Goal: Information Seeking & Learning: Find specific page/section

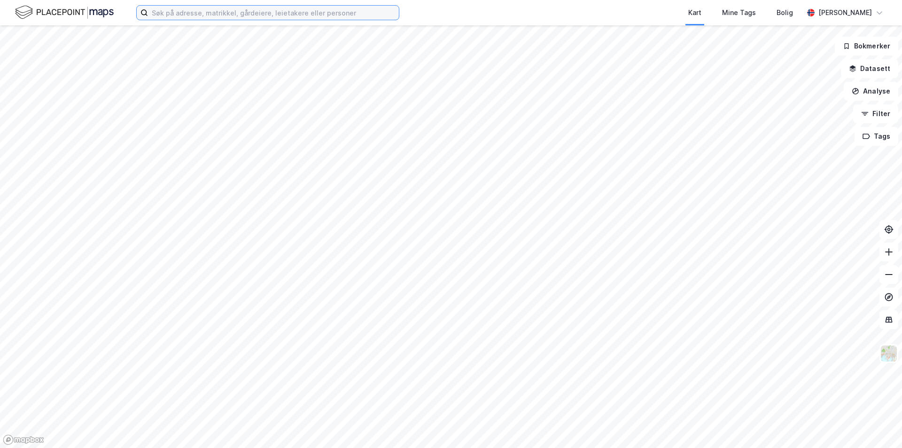
click at [182, 16] on input at bounding box center [273, 13] width 251 height 14
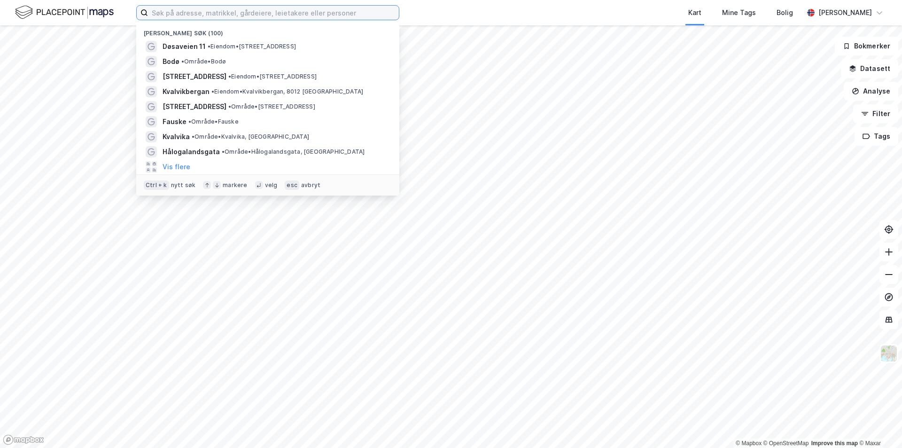
paste input "[STREET_ADDRESS]"
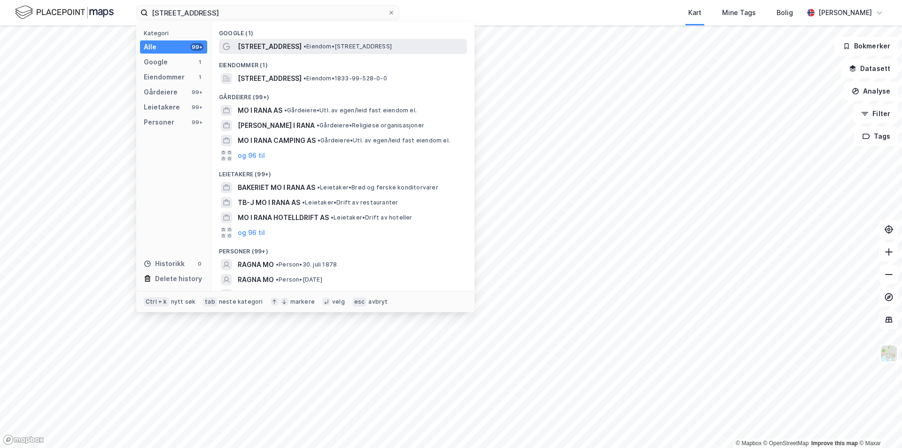
click at [276, 53] on div "[STREET_ADDRESS] • Eiendom • [STREET_ADDRESS]" at bounding box center [343, 46] width 248 height 15
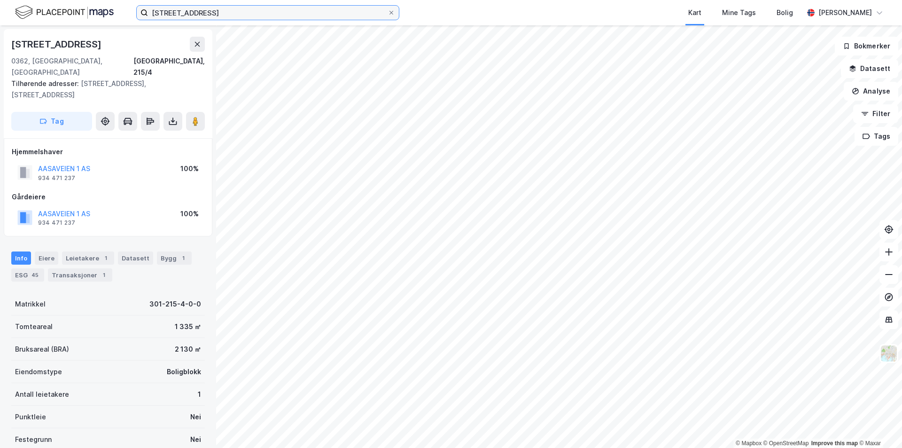
click at [277, 9] on input "[STREET_ADDRESS]" at bounding box center [268, 13] width 240 height 14
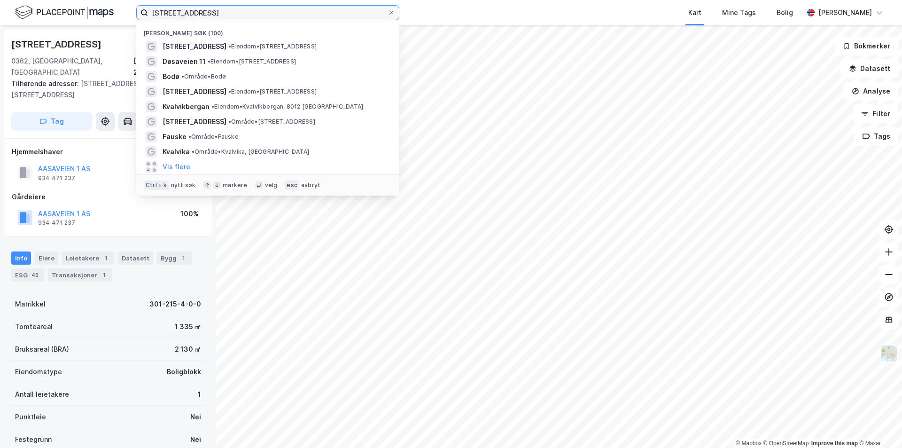
click at [276, 11] on input "[STREET_ADDRESS]" at bounding box center [268, 13] width 240 height 14
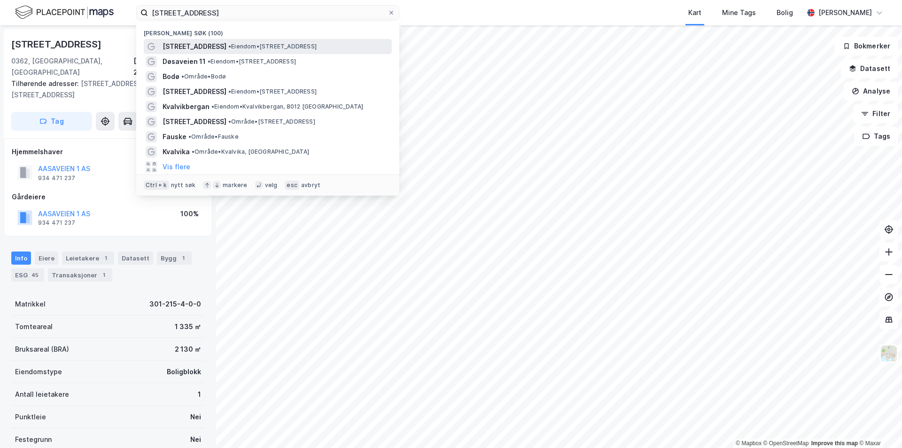
click at [286, 41] on div "[STREET_ADDRESS] • Eiendom • [STREET_ADDRESS]" at bounding box center [276, 46] width 227 height 11
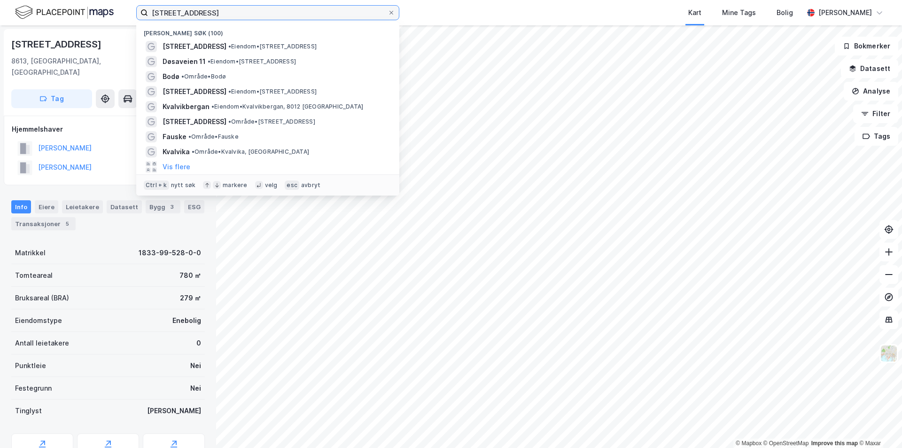
drag, startPoint x: 265, startPoint y: 10, endPoint x: 126, endPoint y: 15, distance: 138.6
click at [126, 15] on div "[STREET_ADDRESS][GEOGRAPHIC_DATA] Nylige søk ([GEOGRAPHIC_DATA][STREET_ADDRESS]…" at bounding box center [451, 12] width 902 height 25
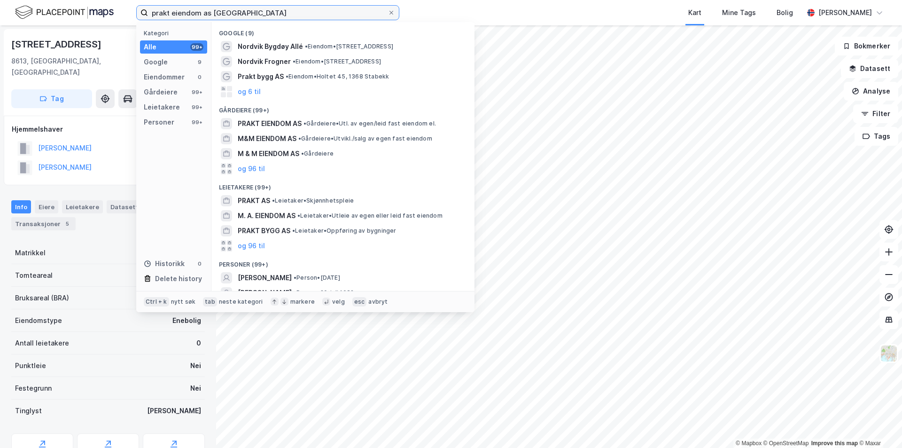
type input "prakt eiendom as [GEOGRAPHIC_DATA]"
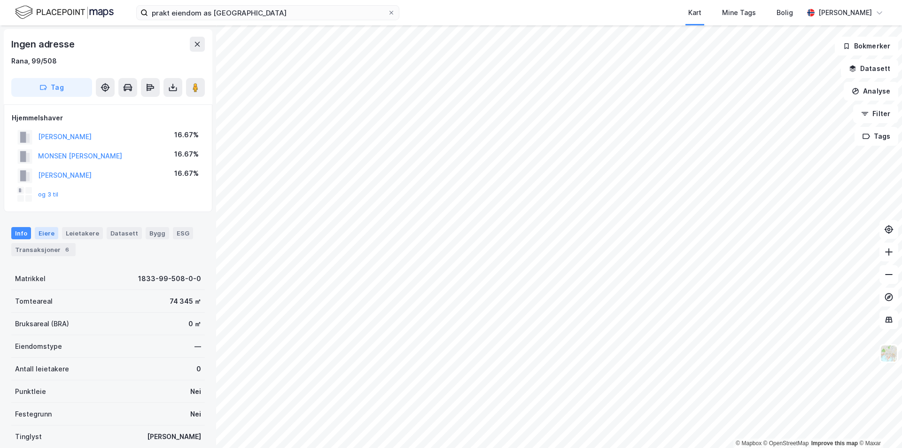
click at [45, 236] on div "Eiere" at bounding box center [46, 233] width 23 height 12
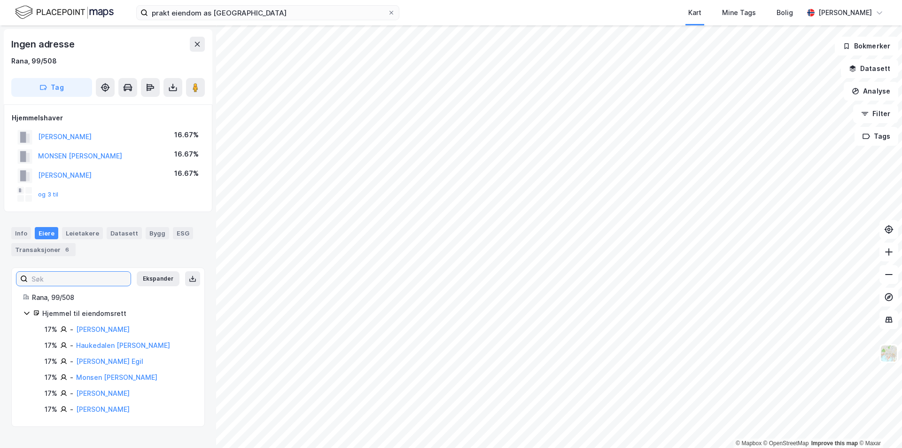
click at [51, 278] on input at bounding box center [79, 278] width 103 height 14
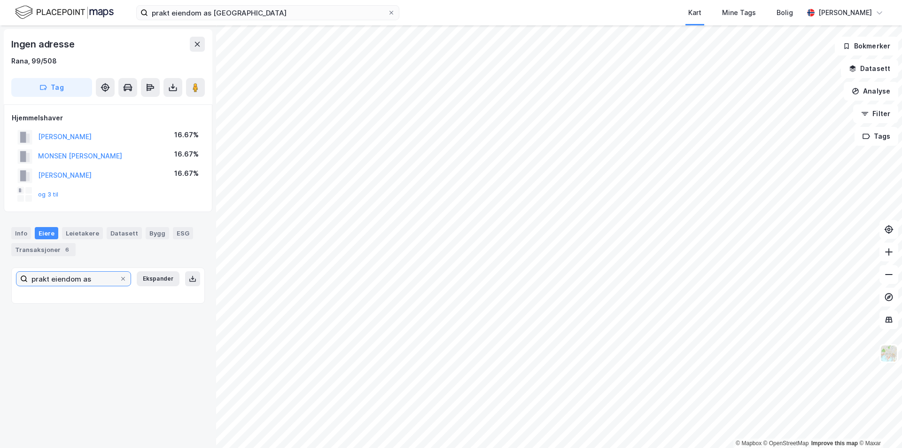
type input "prakt eiendom as"
click at [91, 279] on input "prakt eiendom as" at bounding box center [74, 278] width 92 height 14
click at [189, 279] on icon at bounding box center [193, 279] width 8 height 8
click at [156, 275] on button "Ekspander" at bounding box center [158, 278] width 43 height 15
click at [148, 277] on button "Minimer" at bounding box center [161, 278] width 35 height 15
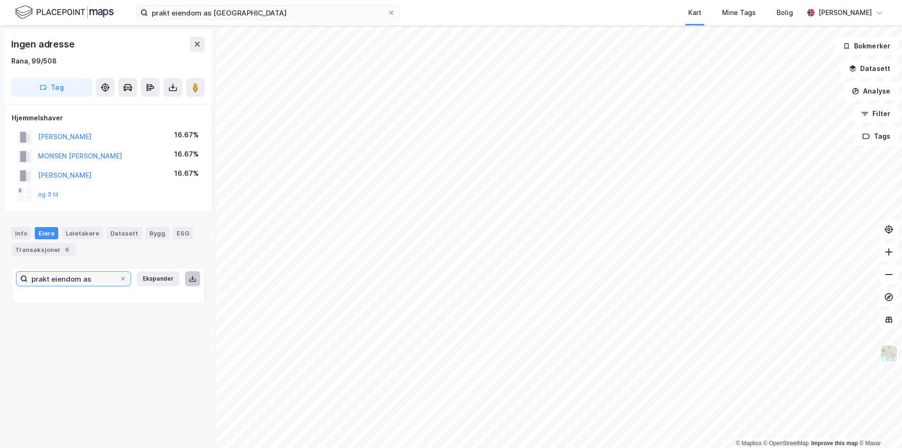
drag, startPoint x: 92, startPoint y: 278, endPoint x: 11, endPoint y: 282, distance: 80.4
click at [11, 282] on div "prakt eiendom as Ekspander Rana, 99/508 Hjemmel til eiendomsrett 17% - [PERSON_…" at bounding box center [107, 285] width 193 height 36
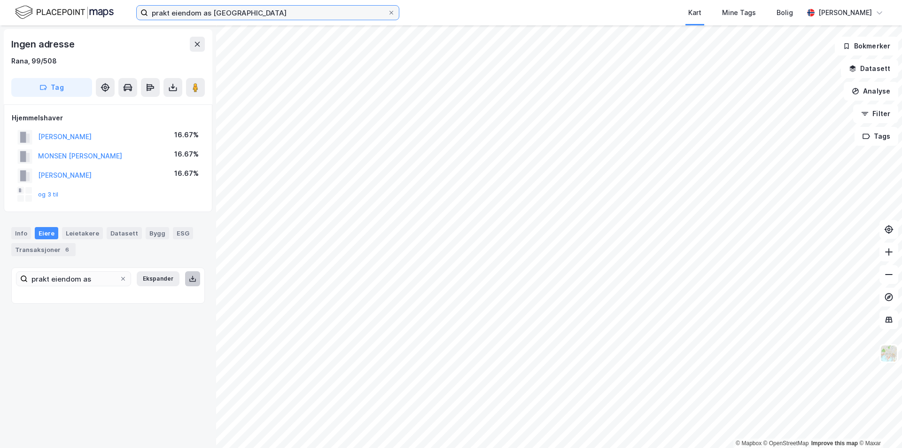
click at [216, 14] on input "prakt eiendom as [GEOGRAPHIC_DATA]" at bounding box center [268, 13] width 240 height 14
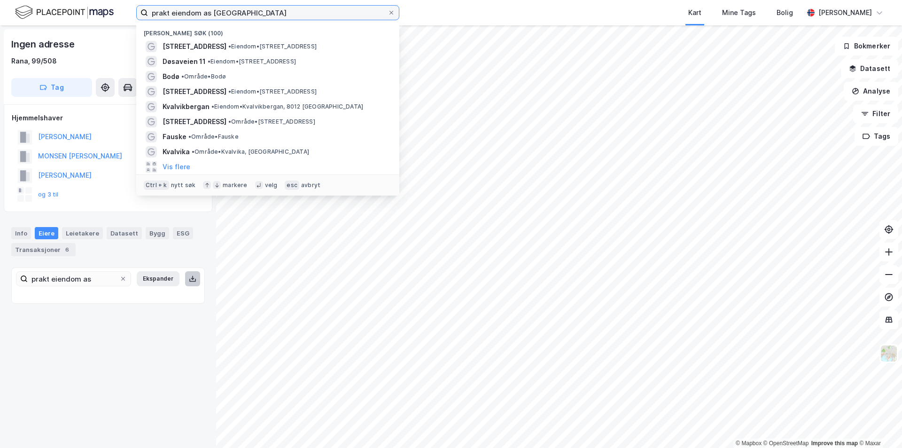
click at [209, 11] on input "prakt eiendom as [GEOGRAPHIC_DATA]" at bounding box center [268, 13] width 240 height 14
drag, startPoint x: 209, startPoint y: 11, endPoint x: 135, endPoint y: 13, distance: 73.8
click at [135, 13] on div "prakt eiendom as mo i rana Nylige søk (100) [STREET_ADDRESS] • Eiendom • [STREE…" at bounding box center [451, 12] width 902 height 25
paste input "Fr. Nansensgt 2"
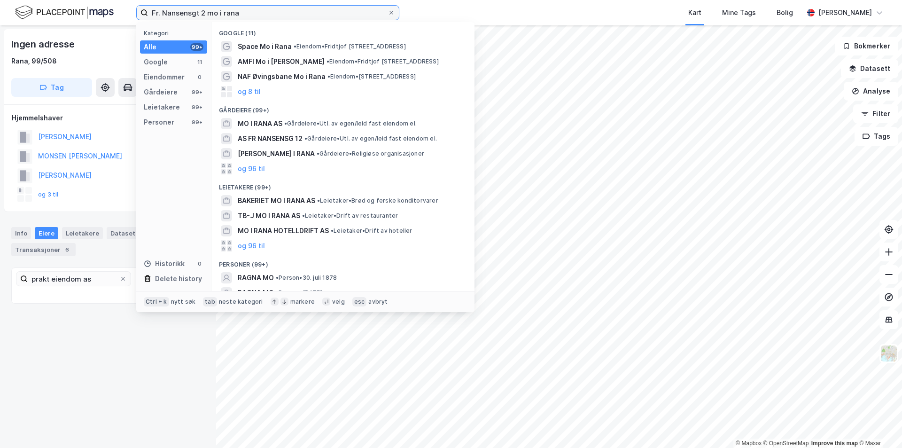
click at [204, 13] on input "Fr. Nansensgt 2 mo i rana" at bounding box center [268, 13] width 240 height 14
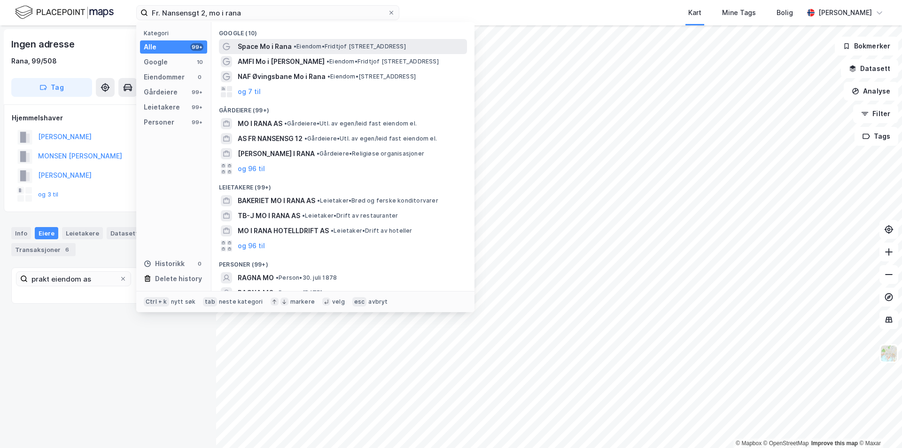
click at [332, 46] on span "• Eiendom • [PERSON_NAME][STREET_ADDRESS][PERSON_NAME]" at bounding box center [350, 47] width 112 height 8
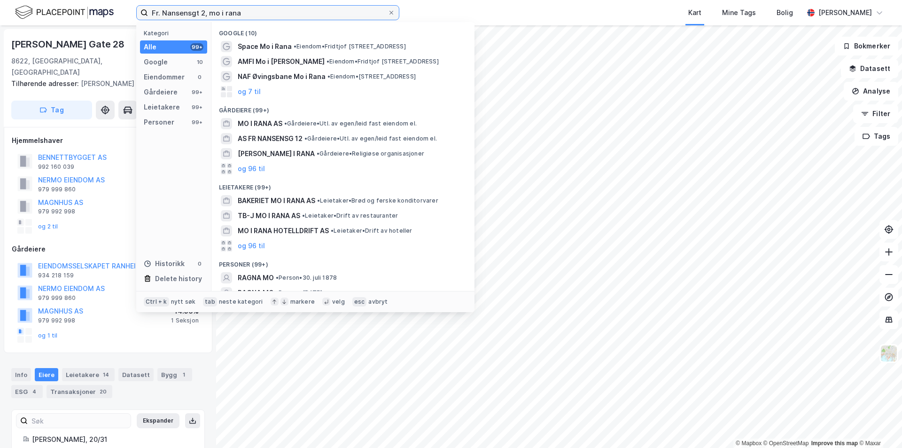
drag, startPoint x: 197, startPoint y: 13, endPoint x: 202, endPoint y: 19, distance: 7.6
click at [197, 13] on input "Fr. Nansensgt 2, mo i rana" at bounding box center [268, 13] width 240 height 14
click at [199, 142] on div "Kategori Alle 99+ Google 10 Eiendommer 0 Gårdeiere 99+ Leietakere 99+ Personer …" at bounding box center [173, 156] width 75 height 269
click at [205, 12] on input "Fr. Nansensgt 2, mo i rana" at bounding box center [268, 13] width 240 height 14
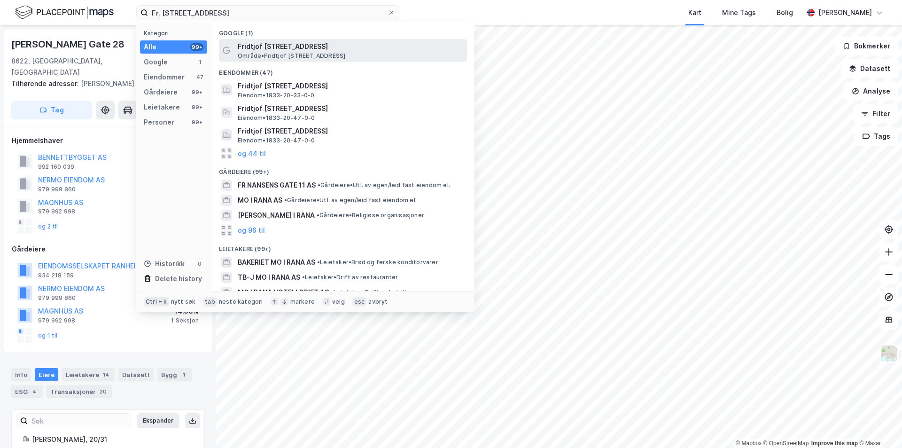
click at [290, 46] on span "Fridtjof [STREET_ADDRESS]" at bounding box center [350, 46] width 225 height 11
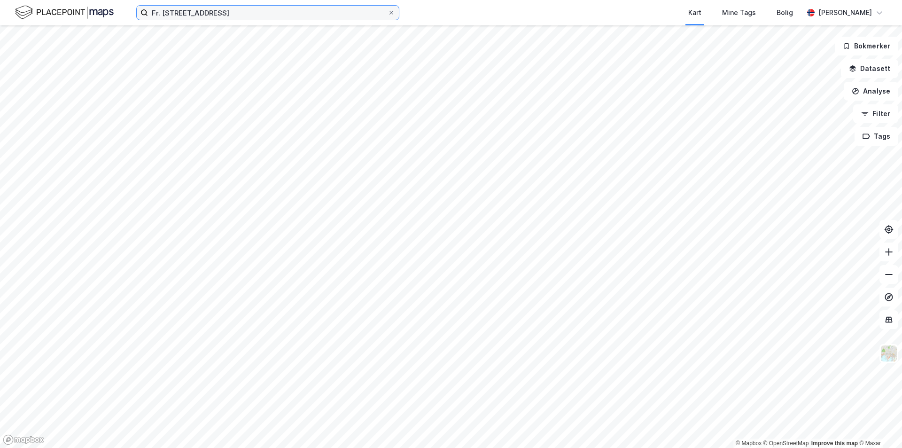
click at [267, 12] on input "Fr. [STREET_ADDRESS]" at bounding box center [268, 13] width 240 height 14
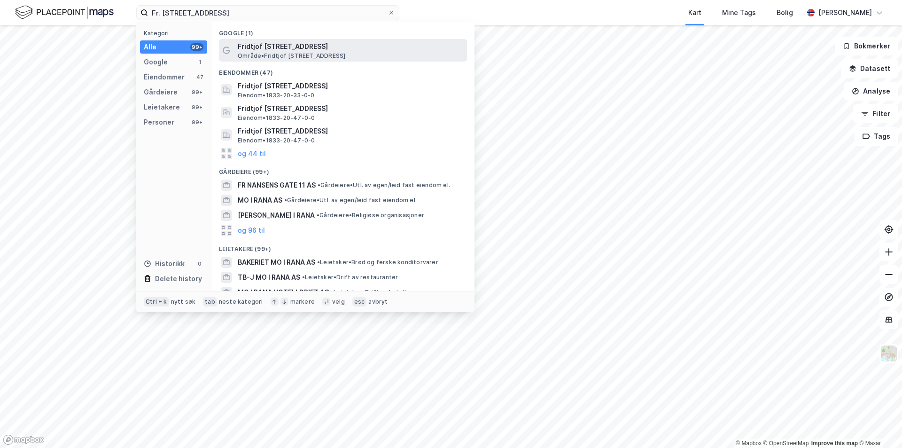
click at [274, 54] on span "Område • [PERSON_NAME][STREET_ADDRESS]" at bounding box center [292, 56] width 108 height 8
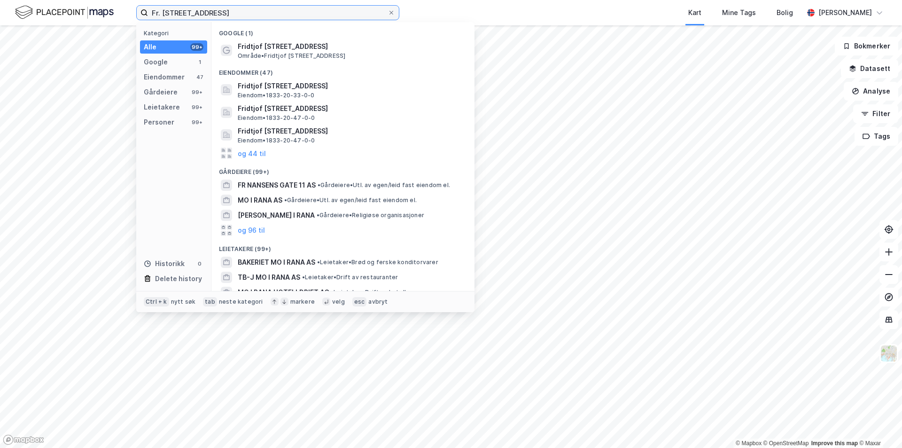
click at [268, 10] on input "Fr. [STREET_ADDRESS]" at bounding box center [268, 13] width 240 height 14
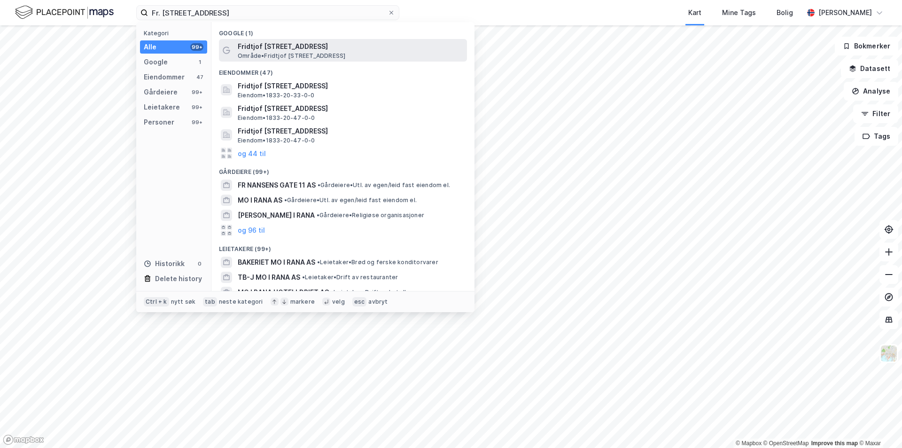
click at [271, 49] on span "Fridtjof [STREET_ADDRESS]" at bounding box center [350, 46] width 225 height 11
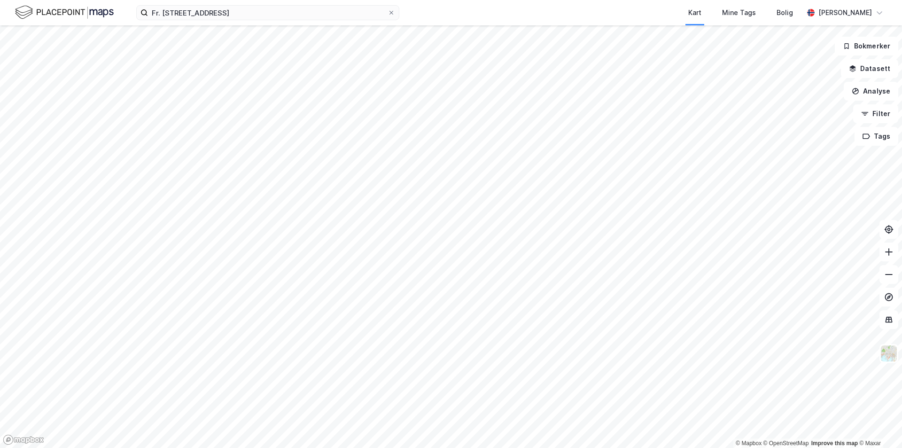
click at [317, 0] on html "Fr. [STREET_ADDRESS] i rana Kart Mine Tags Bolig [PERSON_NAME] © Mapbox © OpenS…" at bounding box center [451, 224] width 902 height 448
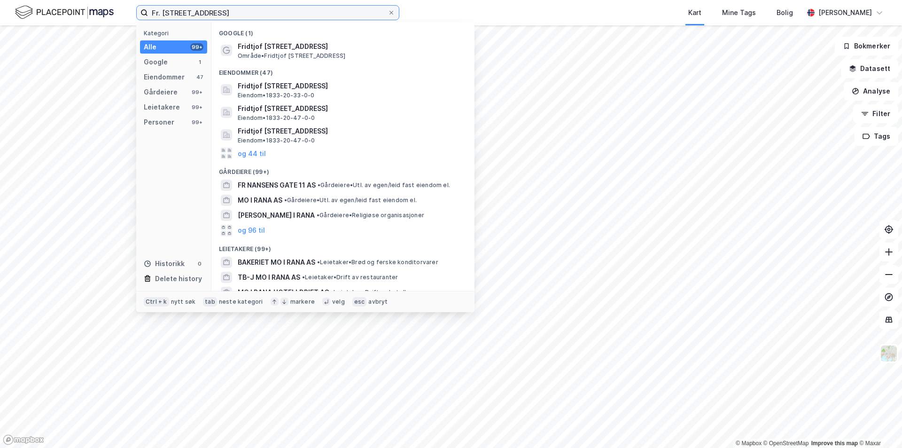
click at [278, 11] on input "Fr. [STREET_ADDRESS]" at bounding box center [268, 13] width 240 height 14
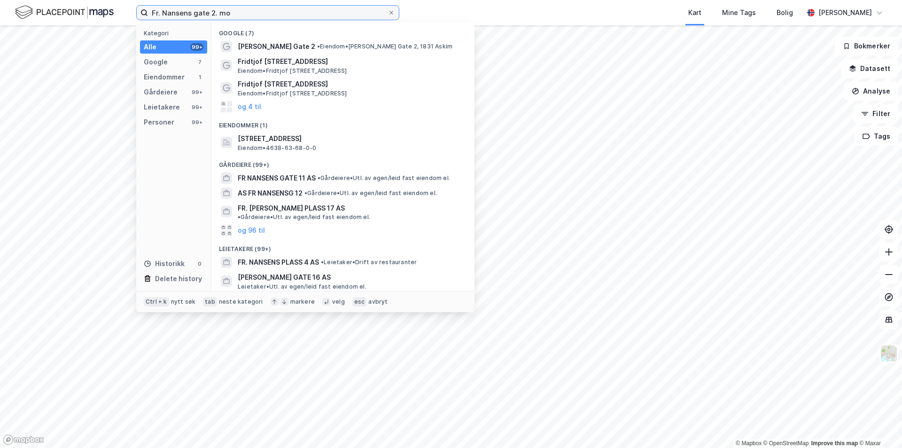
type input "Fr. Nansens gate 2. mo"
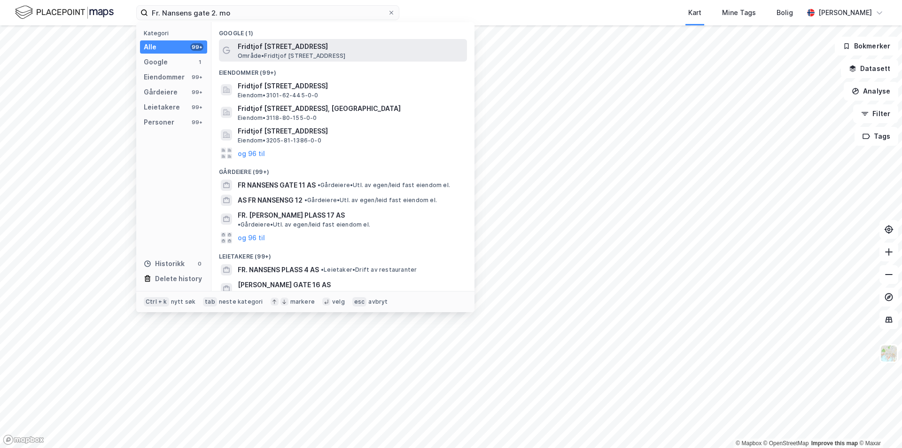
click at [319, 46] on span "Fridtjof [STREET_ADDRESS]" at bounding box center [350, 46] width 225 height 11
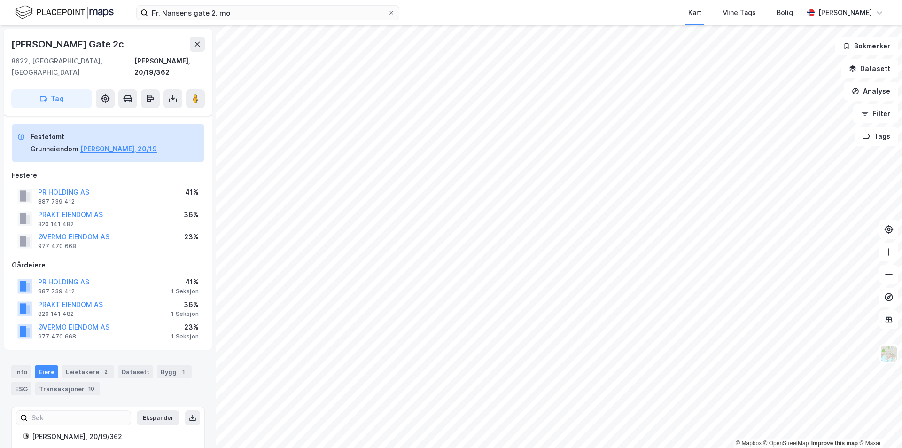
scroll to position [72, 0]
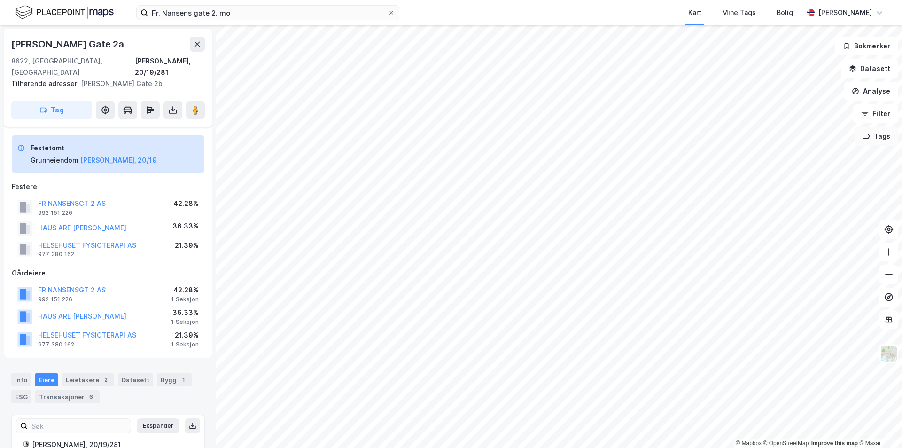
scroll to position [72, 0]
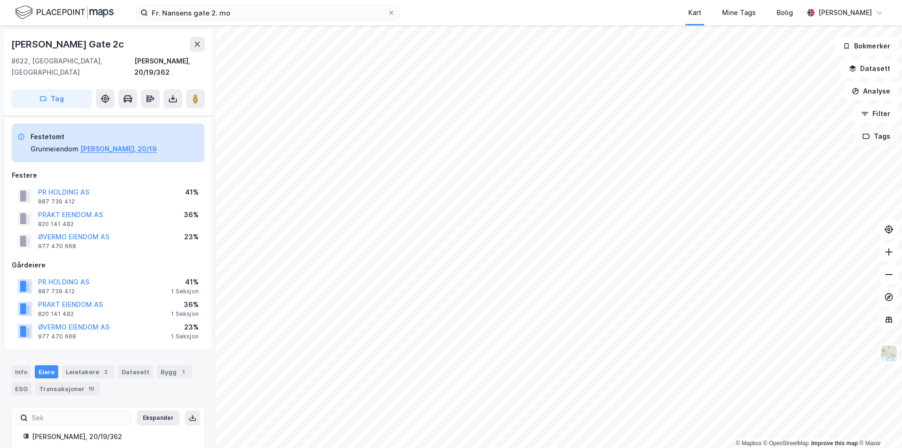
scroll to position [72, 0]
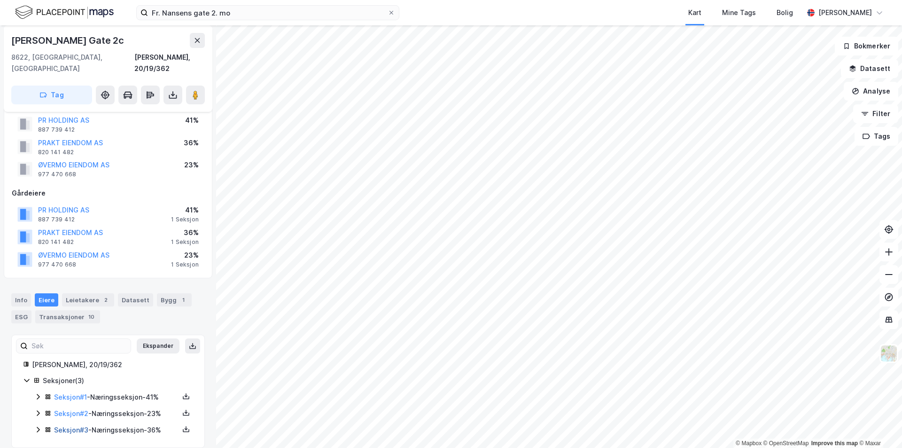
click at [67, 426] on link "Seksjon # 3" at bounding box center [71, 430] width 34 height 8
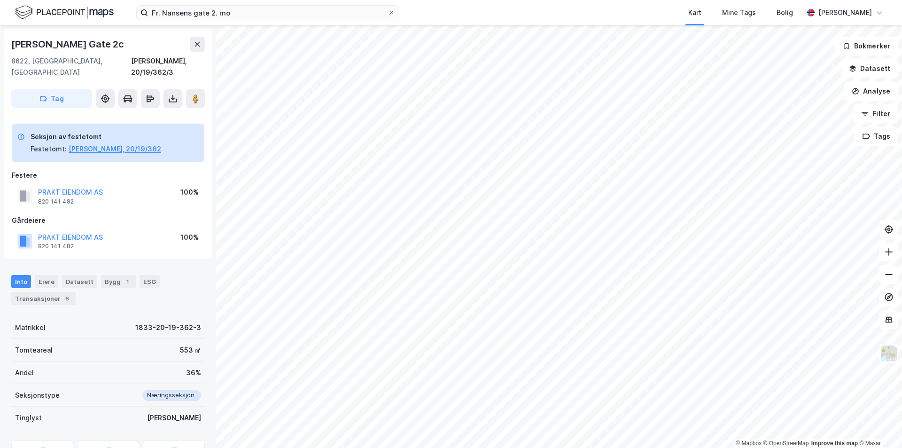
scroll to position [72, 0]
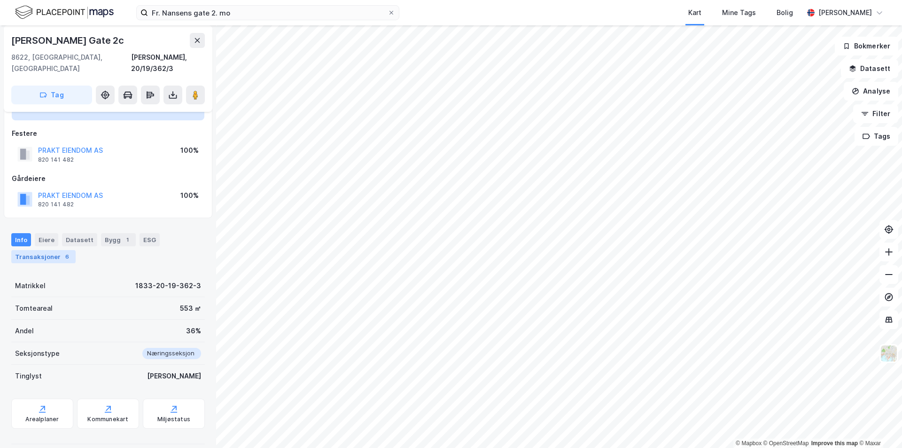
click at [47, 250] on div "Transaksjoner 6" at bounding box center [43, 256] width 64 height 13
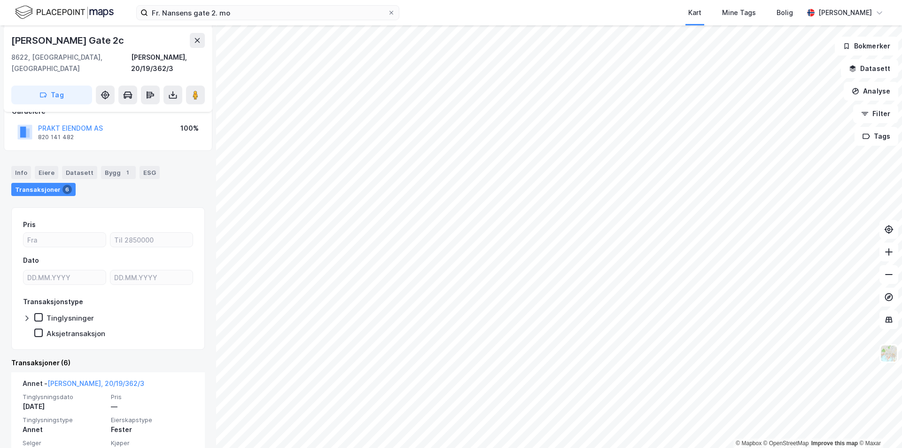
scroll to position [134, 0]
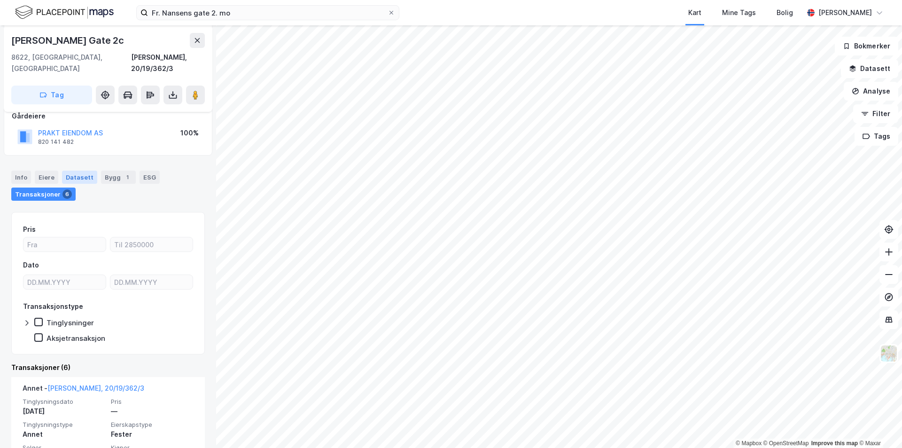
click at [77, 170] on div "Datasett" at bounding box center [79, 176] width 35 height 13
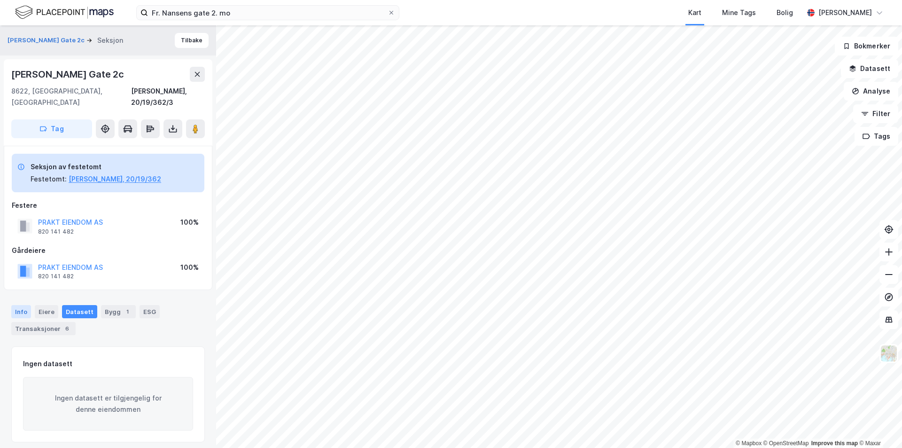
click at [17, 305] on div "Info" at bounding box center [21, 311] width 20 height 13
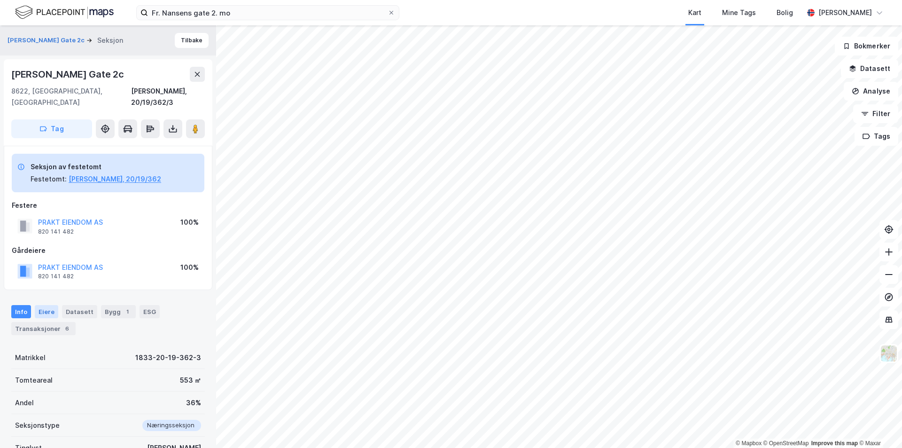
click at [44, 305] on div "Eiere" at bounding box center [46, 311] width 23 height 13
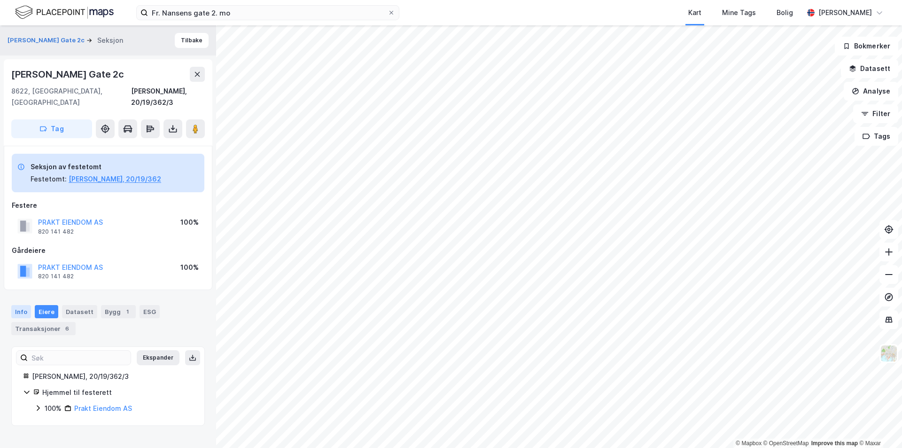
click at [28, 305] on div "Info" at bounding box center [21, 311] width 20 height 13
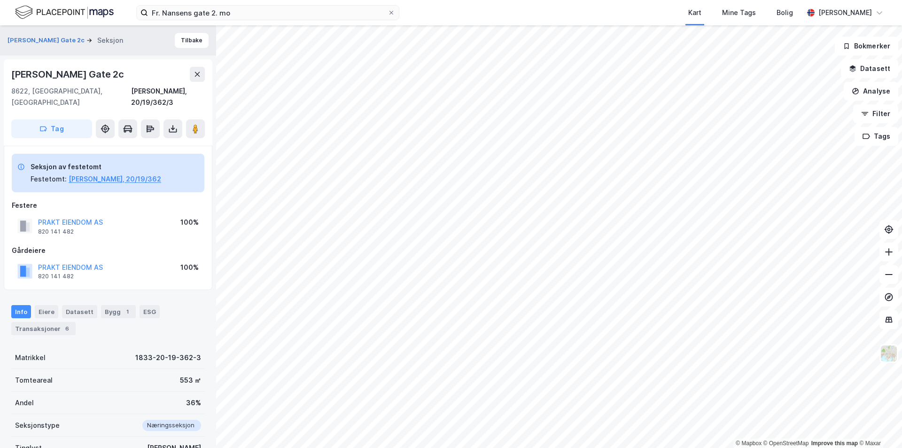
scroll to position [72, 0]
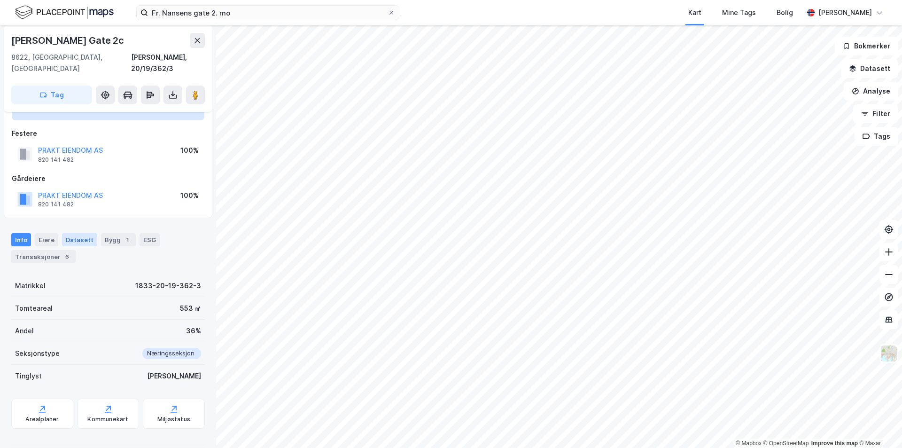
click at [79, 233] on div "Datasett" at bounding box center [79, 239] width 35 height 13
